Goal: Transaction & Acquisition: Subscribe to service/newsletter

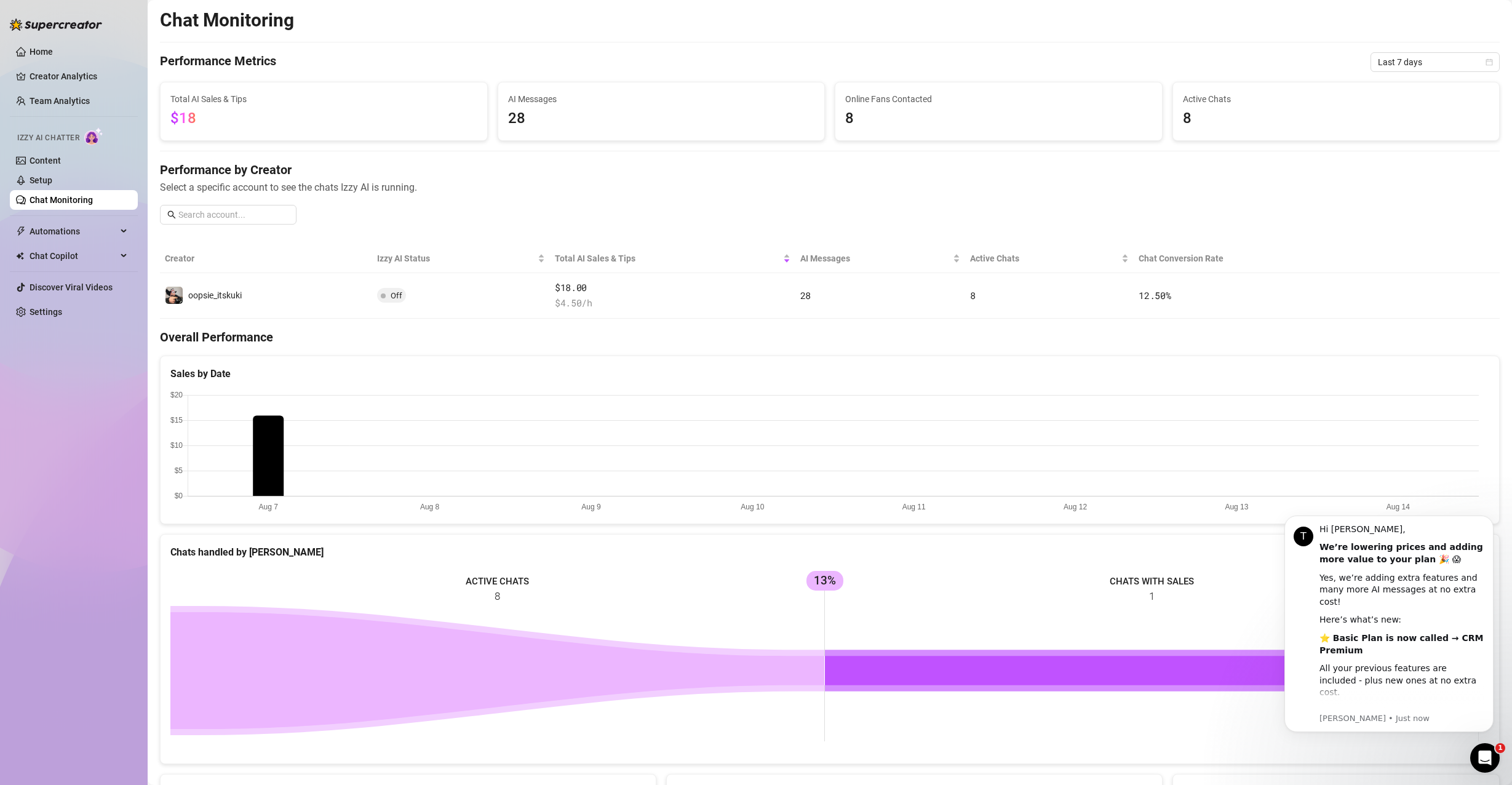
click at [61, 198] on link "Chat Monitoring" at bounding box center [61, 199] width 64 height 10
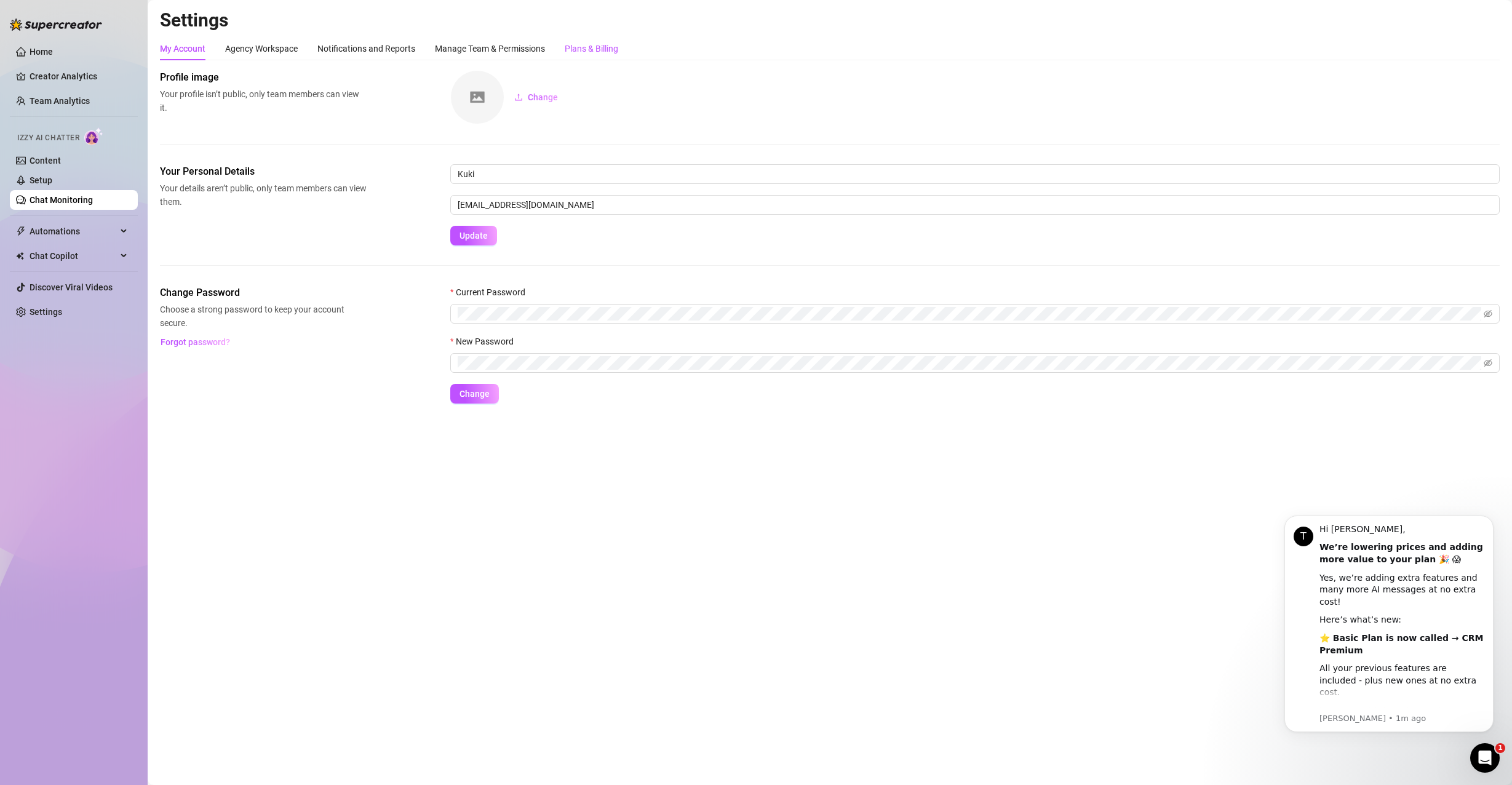
click at [613, 45] on div "Plans & Billing" at bounding box center [592, 49] width 53 height 13
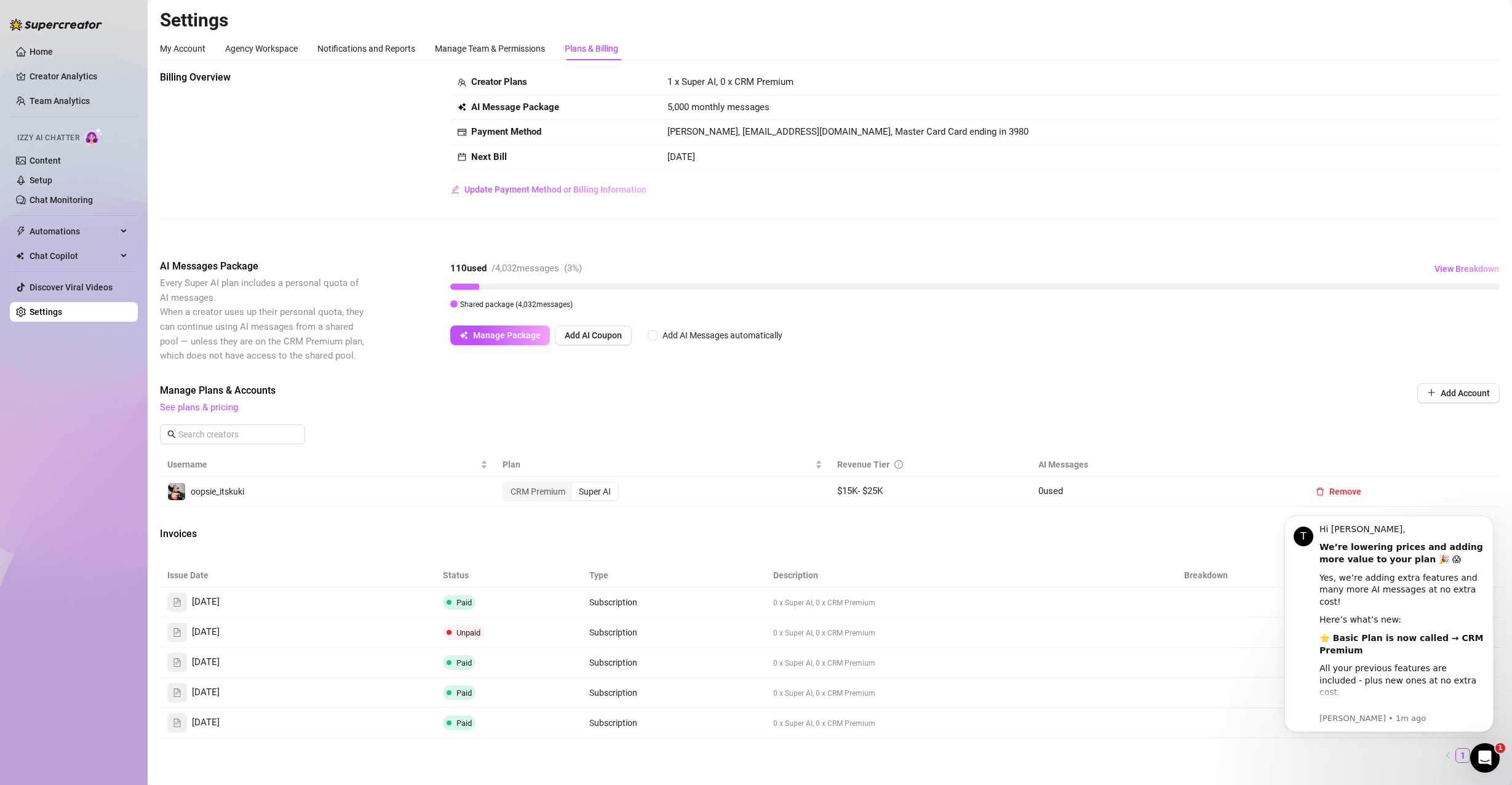
click at [1490, 753] on icon "Open Intercom Messenger" at bounding box center [1485, 758] width 20 height 20
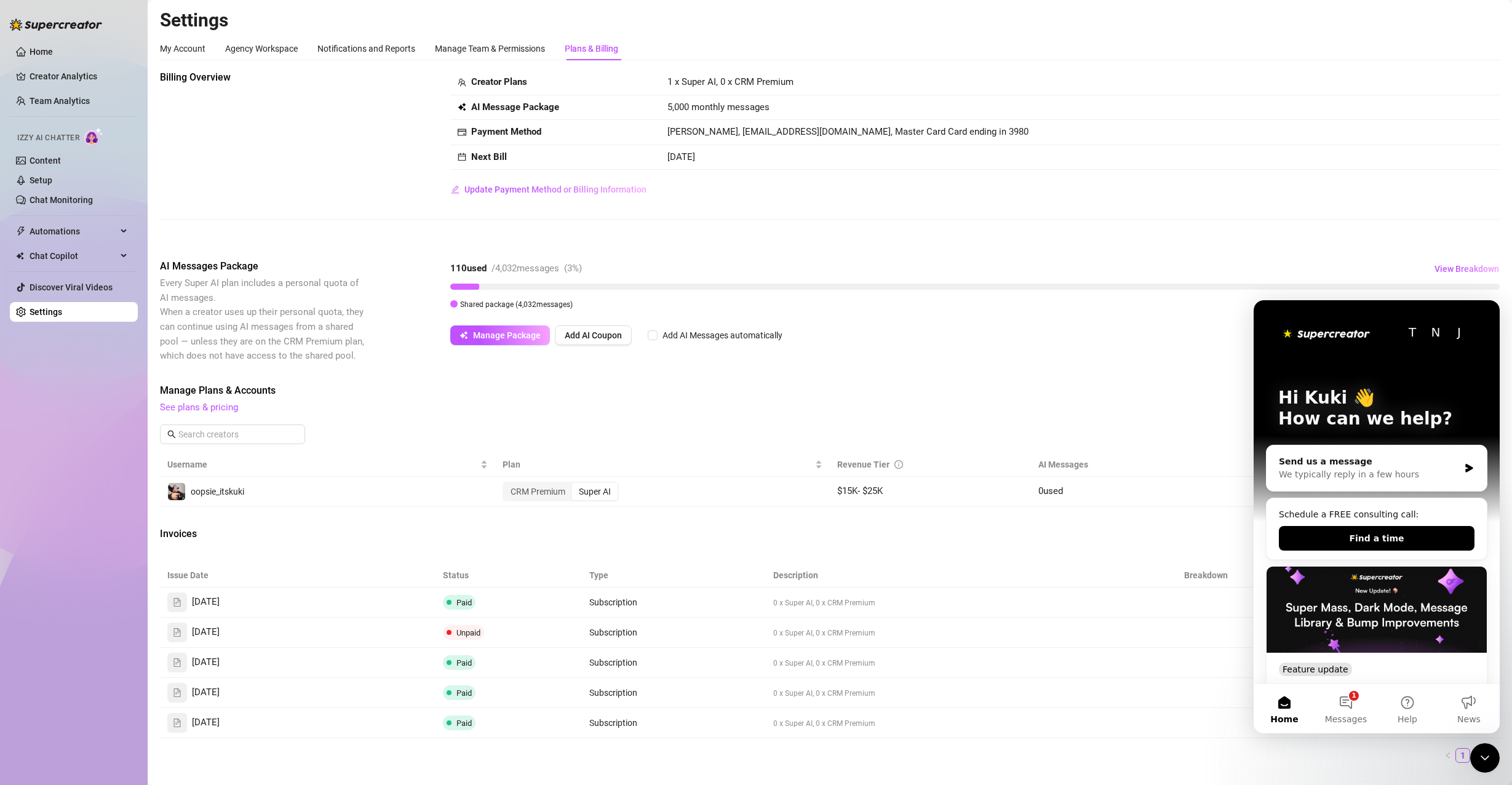
click at [1490, 753] on icon "Close Intercom Messenger" at bounding box center [1485, 758] width 15 height 15
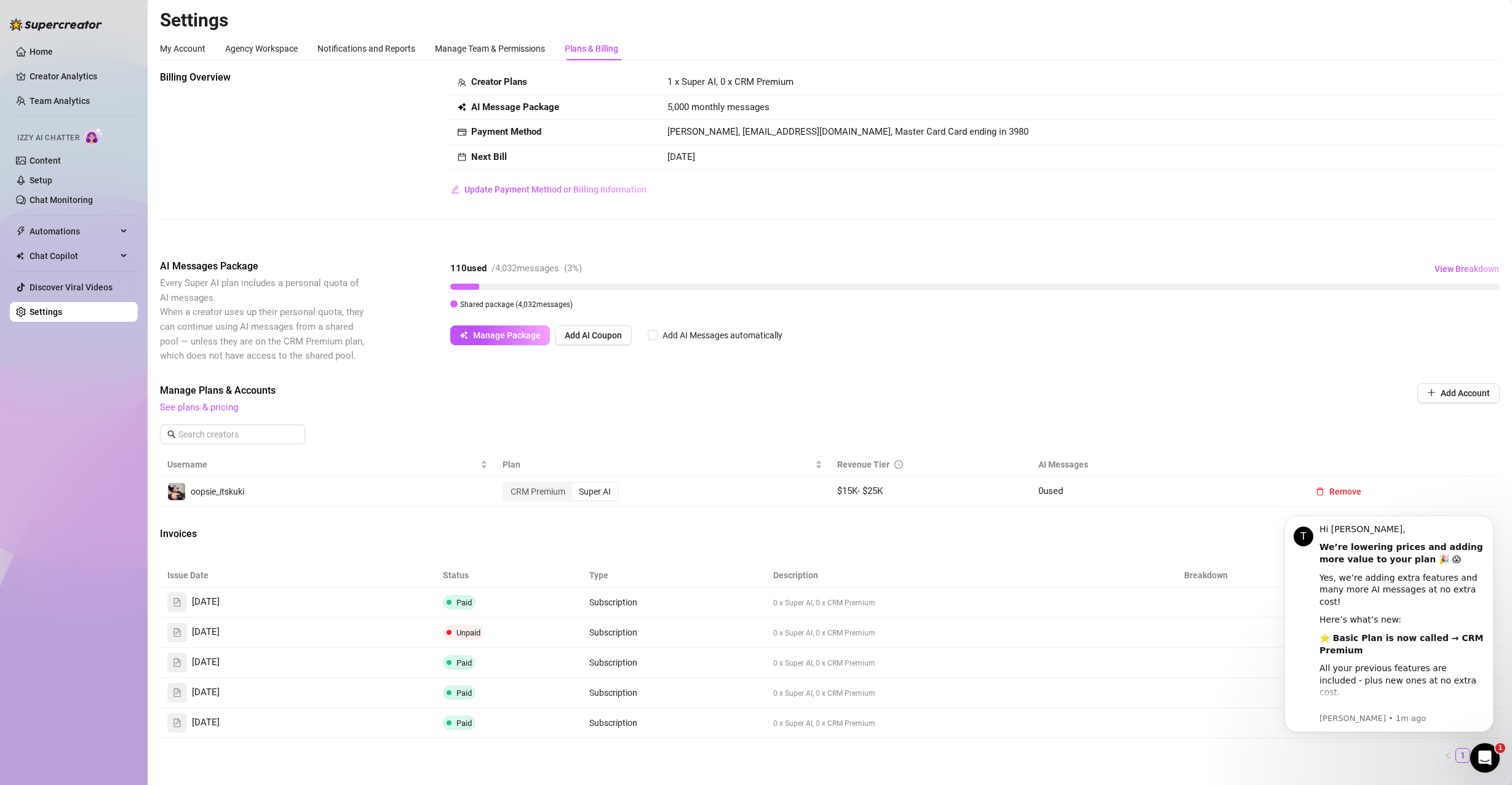
click at [1106, 698] on td "0 x Super AI, 0 x CRM Premium" at bounding box center [949, 693] width 367 height 30
click at [1344, 382] on div "Billing Overview Creator Plans 1 x Super AI, 0 x CRM Premium AI Message Package…" at bounding box center [830, 453] width 1340 height 767
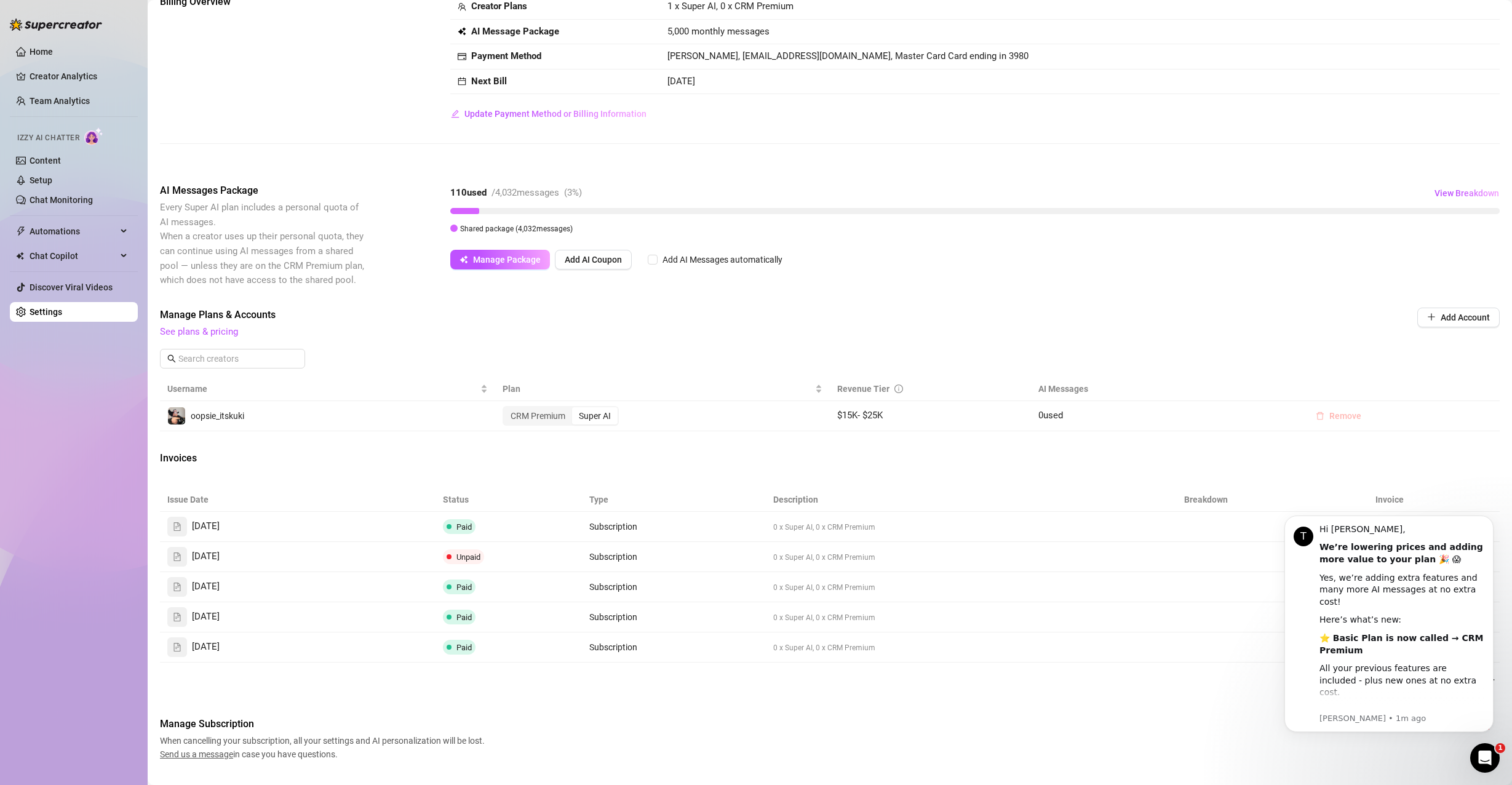
scroll to position [103, 0]
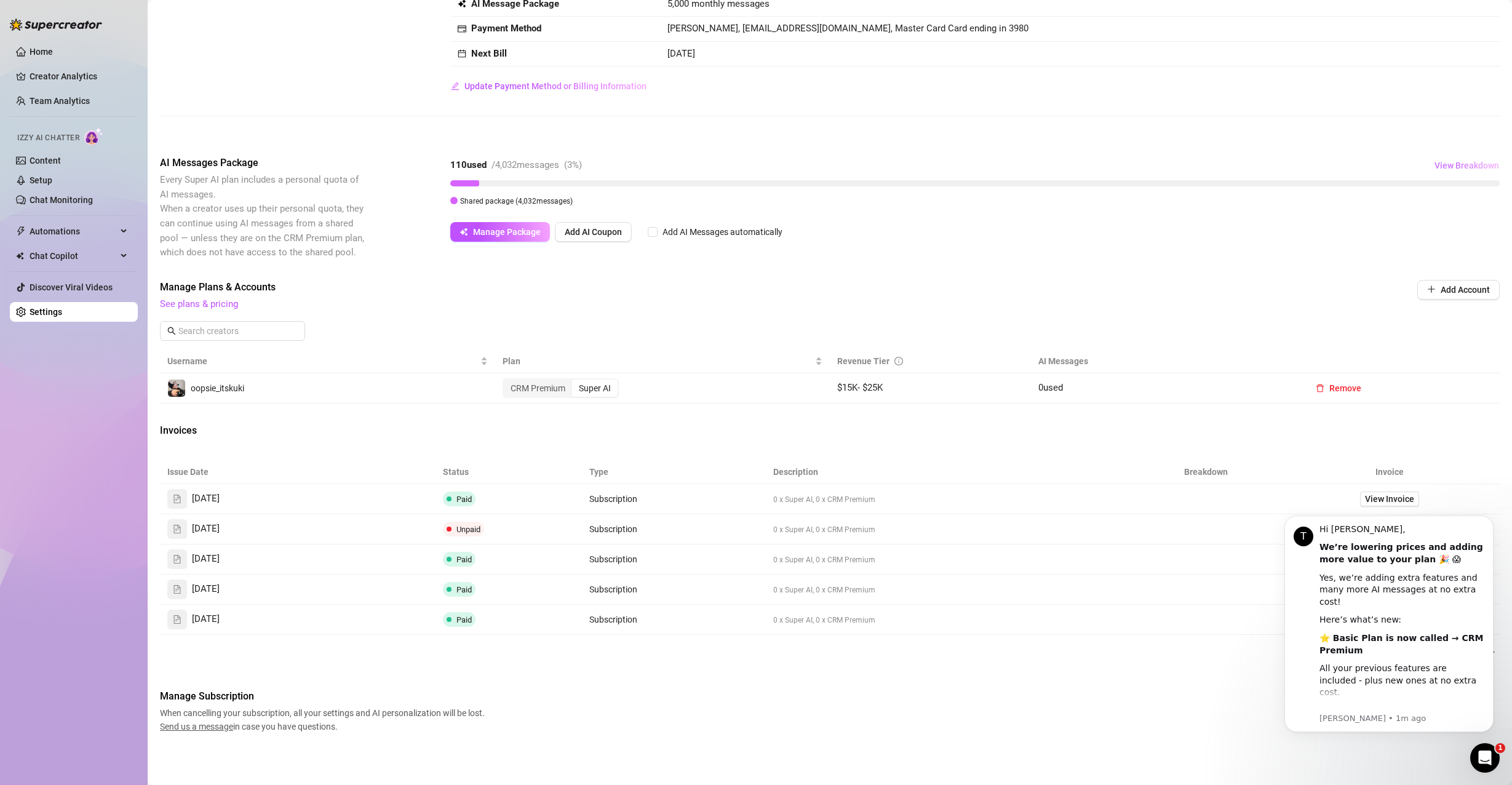
click at [1434, 162] on span "View Breakdown" at bounding box center [1466, 165] width 64 height 10
click at [831, 150] on div "Billing Overview Creator Plans 1 x Super AI, 0 x CRM Premium AI Message Package…" at bounding box center [830, 350] width 1340 height 767
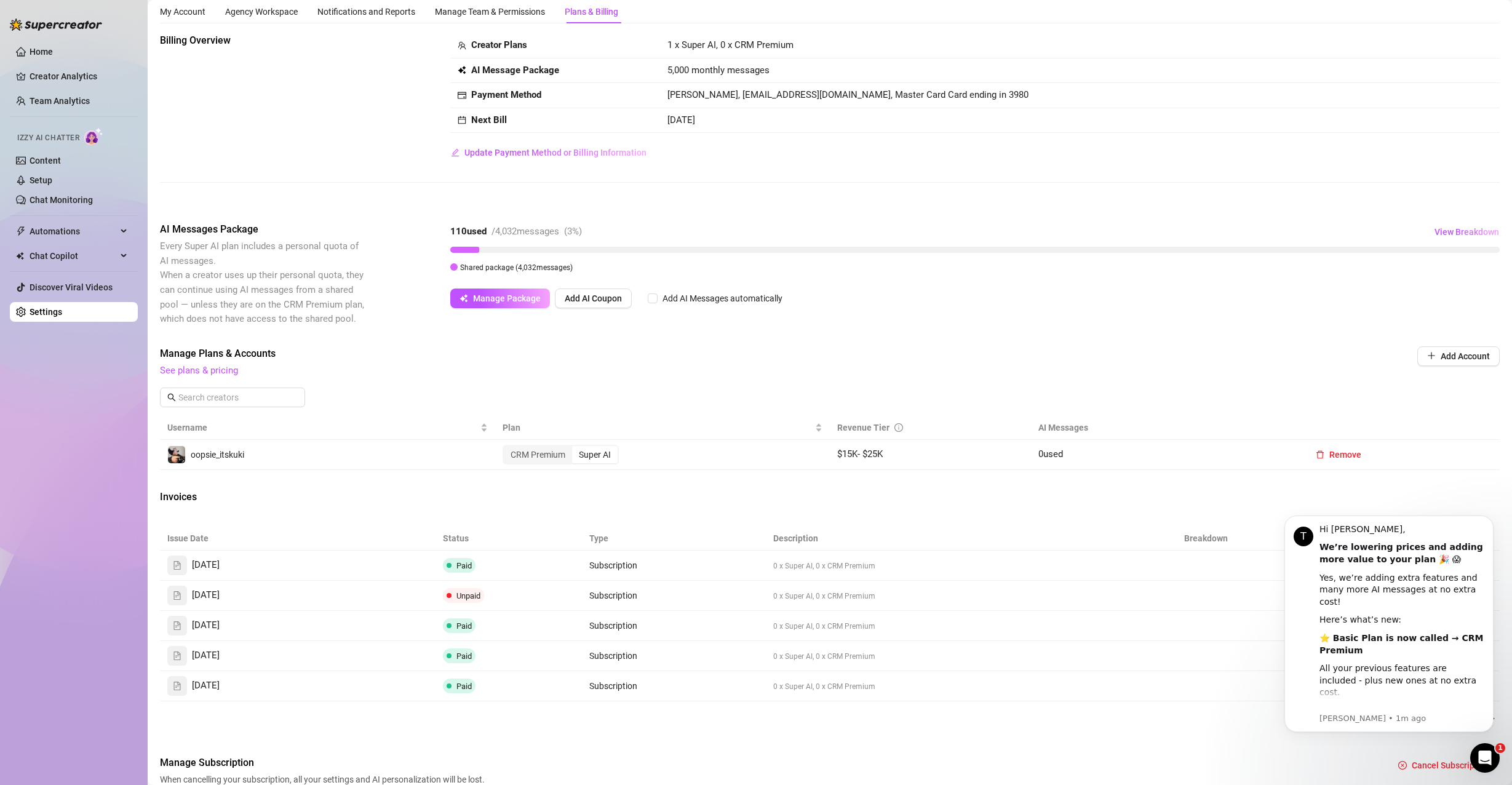
scroll to position [0, 0]
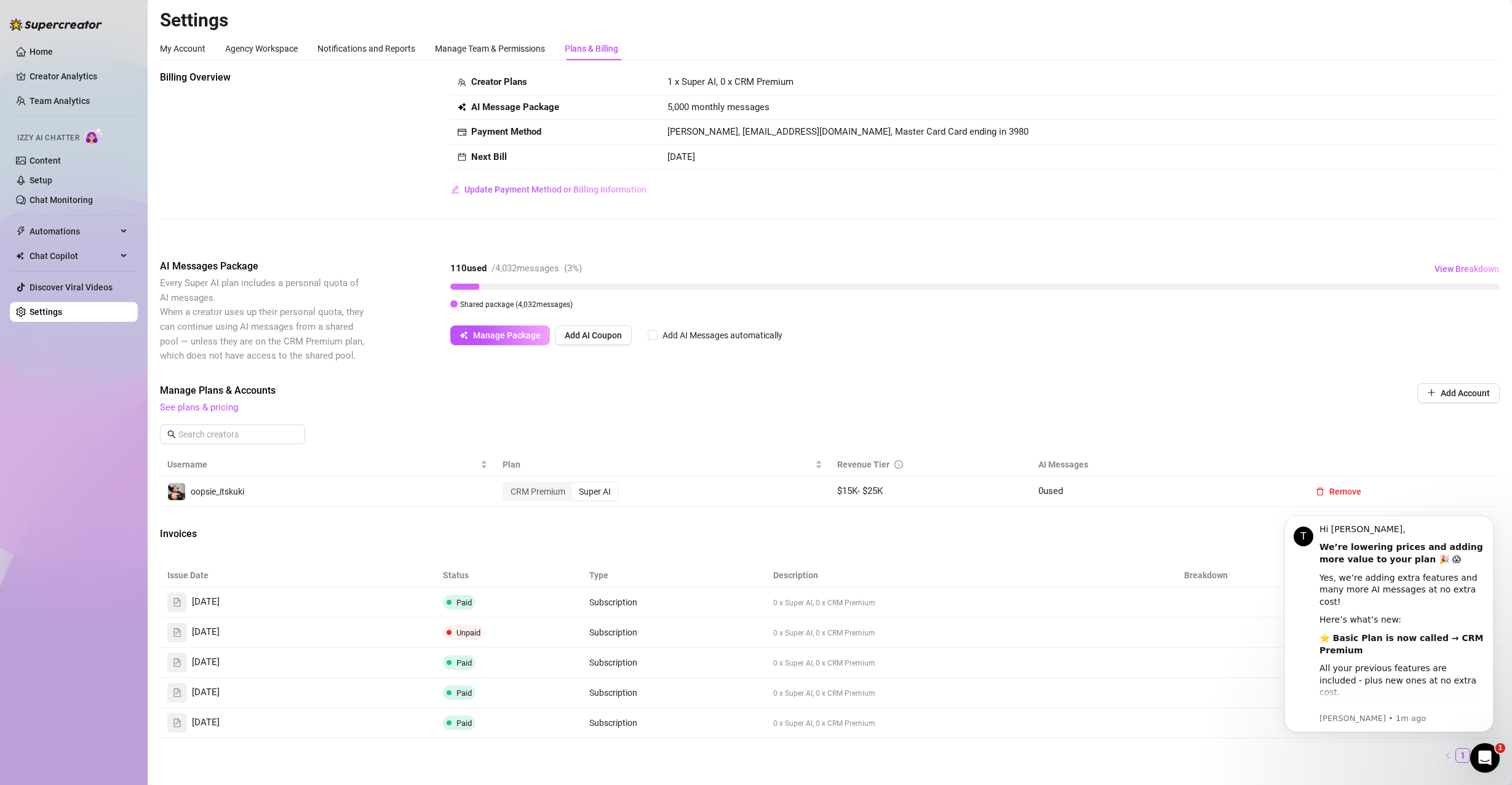
click at [231, 414] on span "See plans & pricing" at bounding box center [747, 408] width 1174 height 15
click at [229, 409] on link "See plans & pricing" at bounding box center [199, 407] width 78 height 11
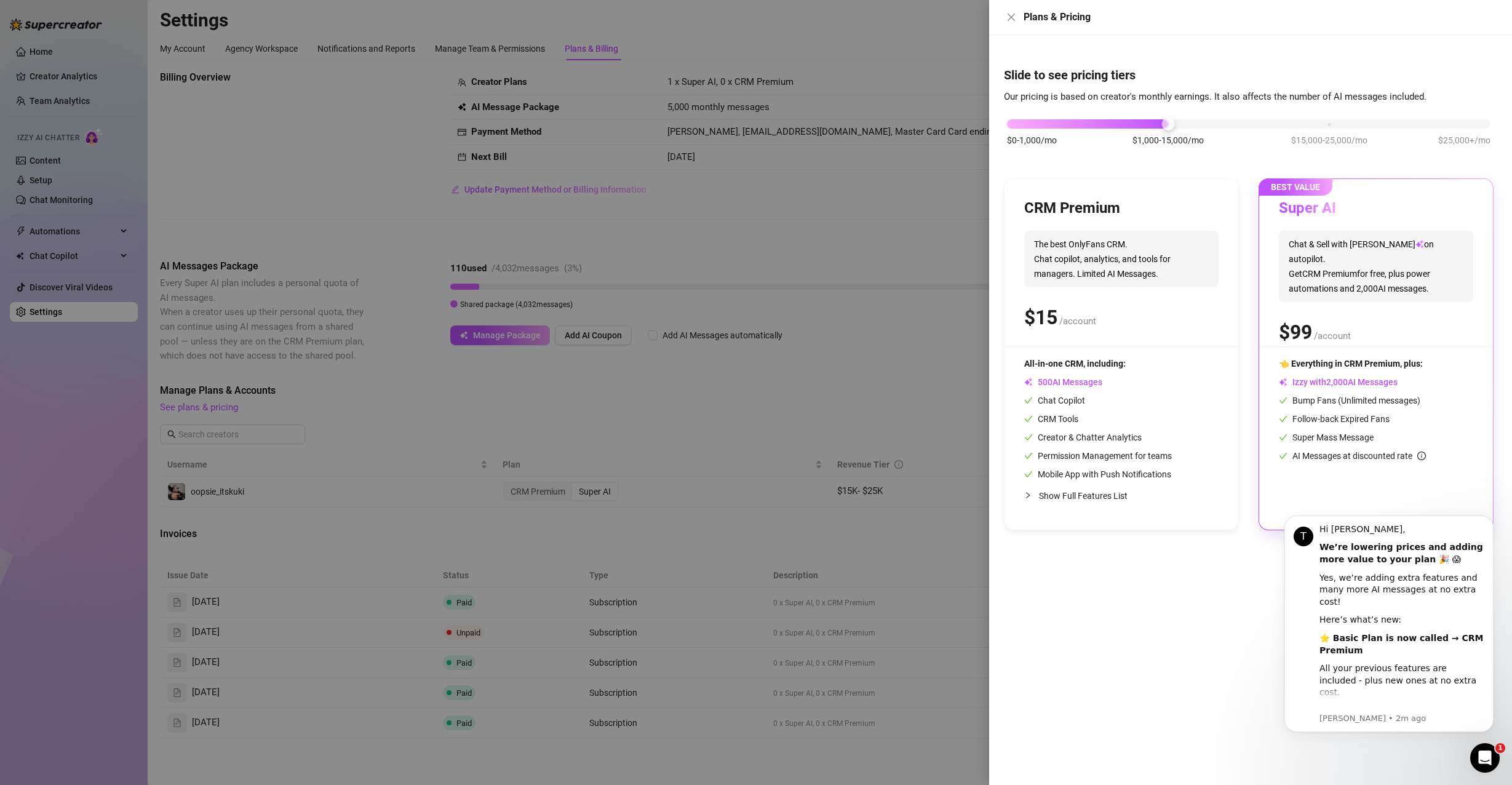
click at [1496, 756] on div "Open Intercom Messenger" at bounding box center [1485, 758] width 41 height 41
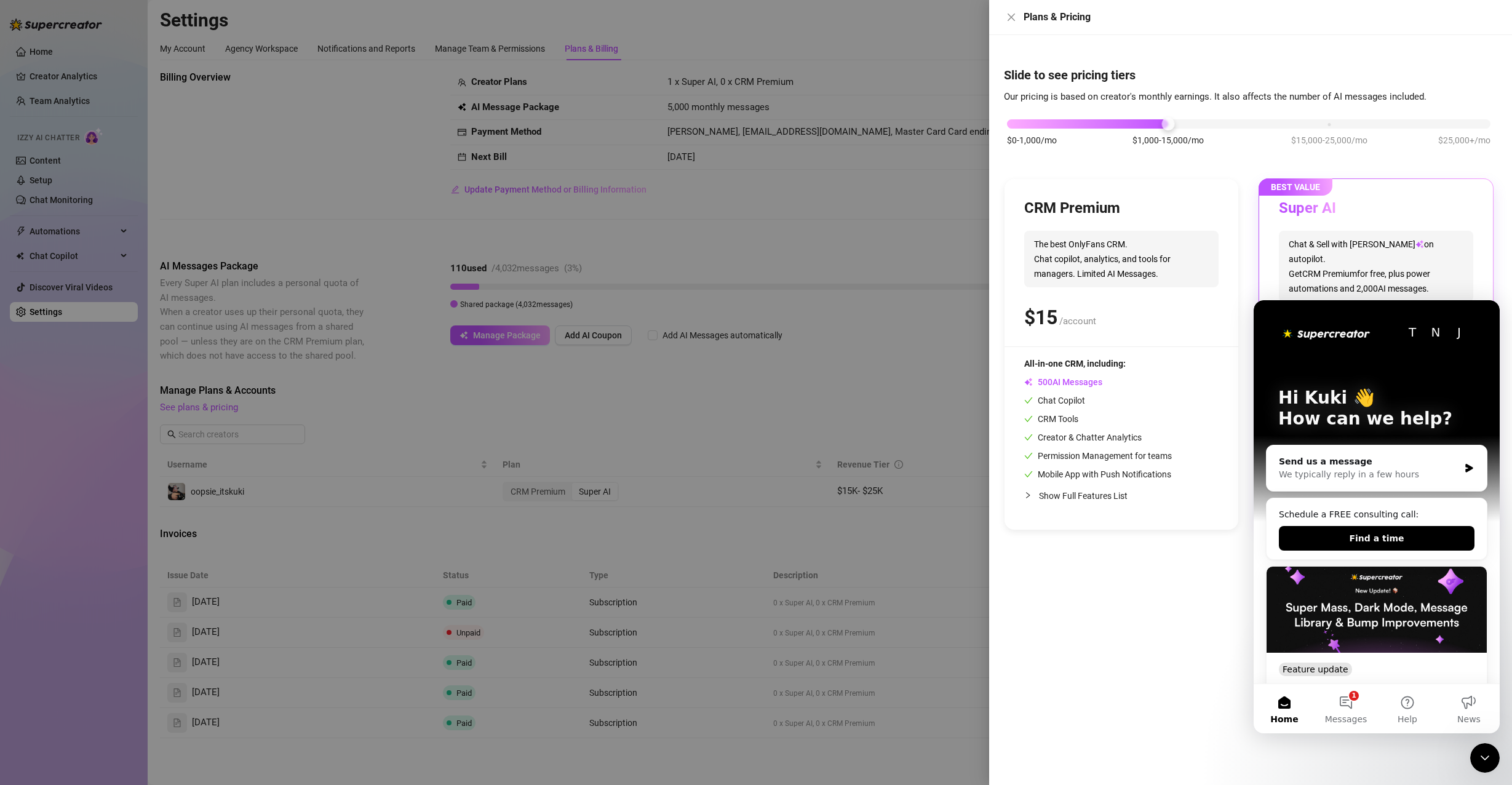
click at [1496, 756] on div "Close Intercom Messenger" at bounding box center [1485, 758] width 30 height 30
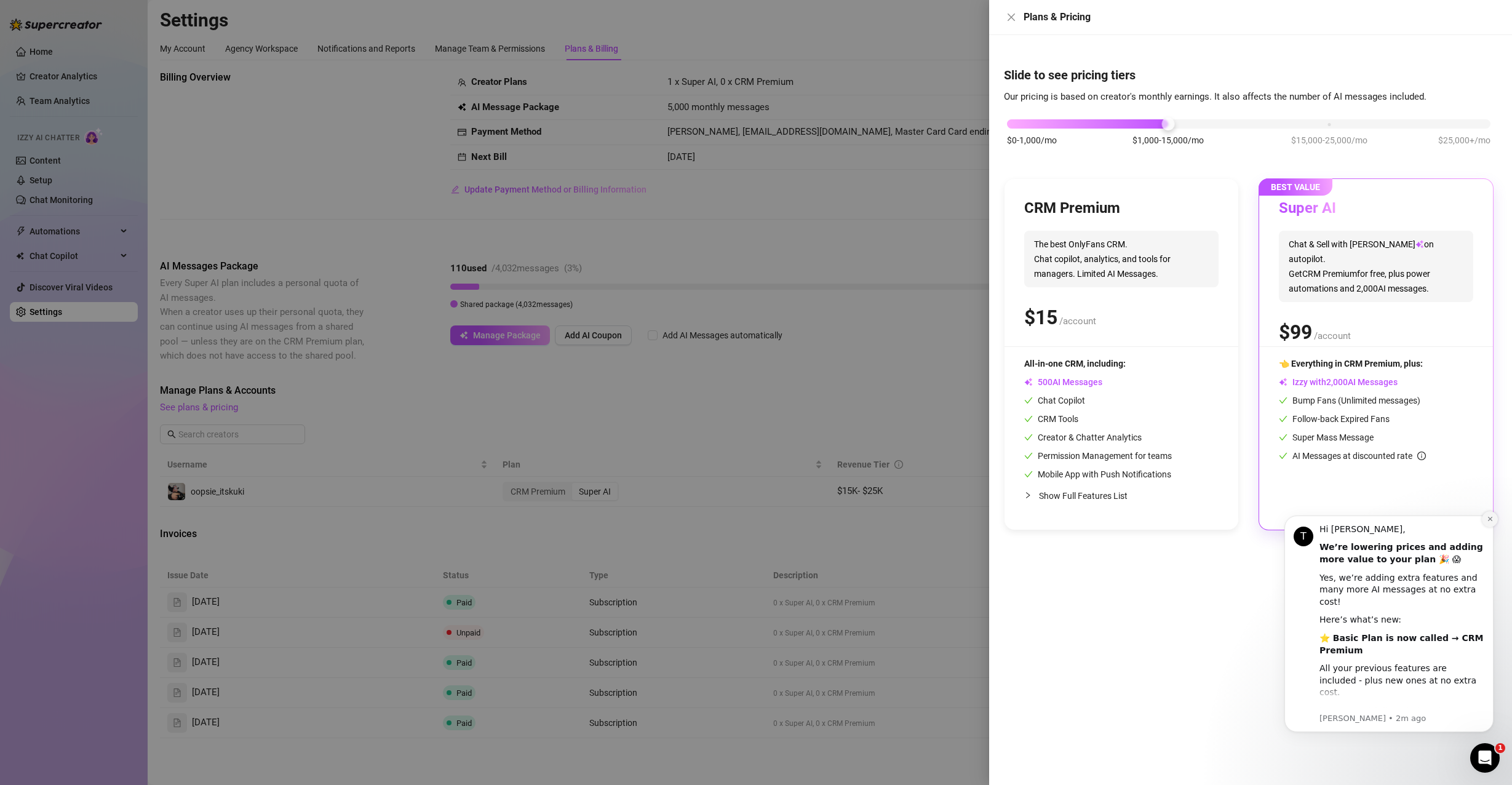
click at [1491, 518] on icon "Dismiss notification" at bounding box center [1490, 519] width 4 height 4
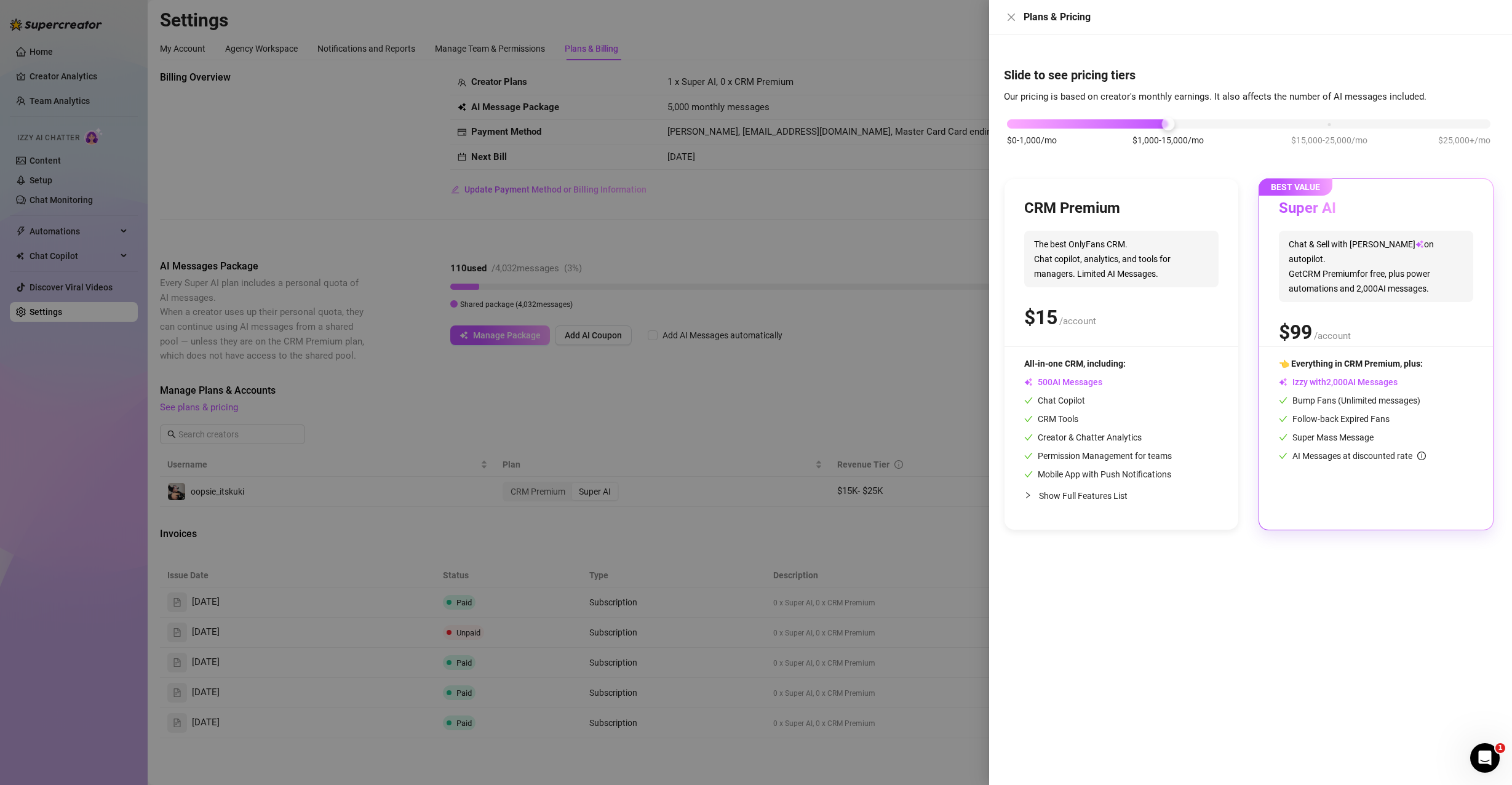
click at [1291, 352] on div "BEST VALUE Super AI Chat & Sell with Izzy on autopilot. Get CRM Premium for fre…" at bounding box center [1376, 354] width 234 height 351
click at [796, 413] on div at bounding box center [756, 392] width 1512 height 785
